Goal: Find specific page/section: Find specific page/section

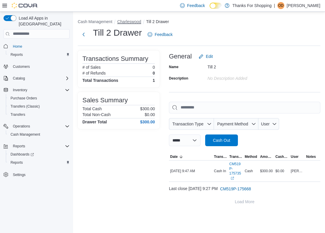
click at [136, 24] on button "Charleswood" at bounding box center [129, 21] width 24 height 5
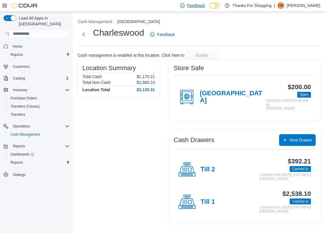
click at [249, 1] on div "Feedback Dark Mode Thanks For Shopping | [PERSON_NAME]" at bounding box center [249, 6] width 143 height 12
